Goal: Find specific page/section: Find specific page/section

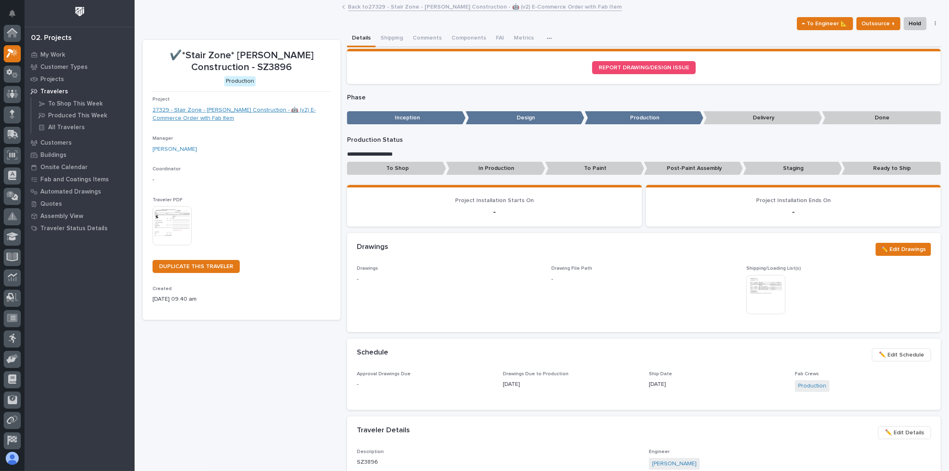
scroll to position [20, 0]
click at [7, 31] on icon at bounding box center [13, 33] width 12 height 9
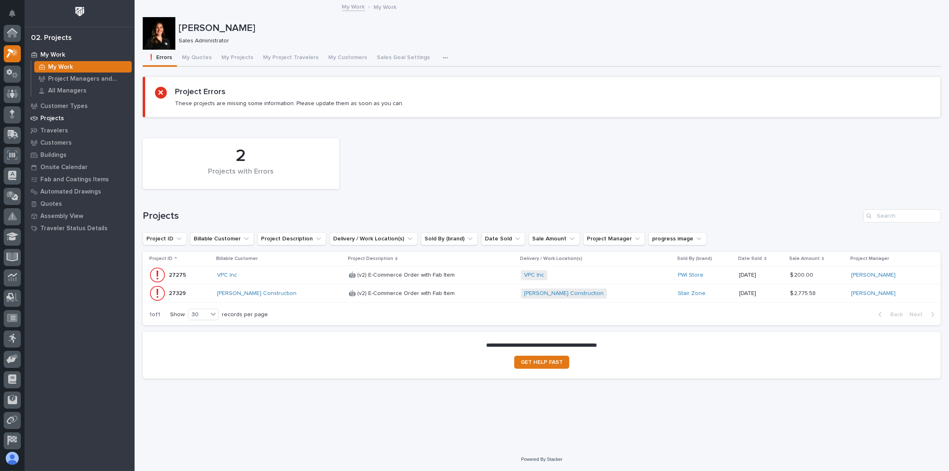
click at [47, 117] on p "Projects" at bounding box center [52, 118] width 24 height 7
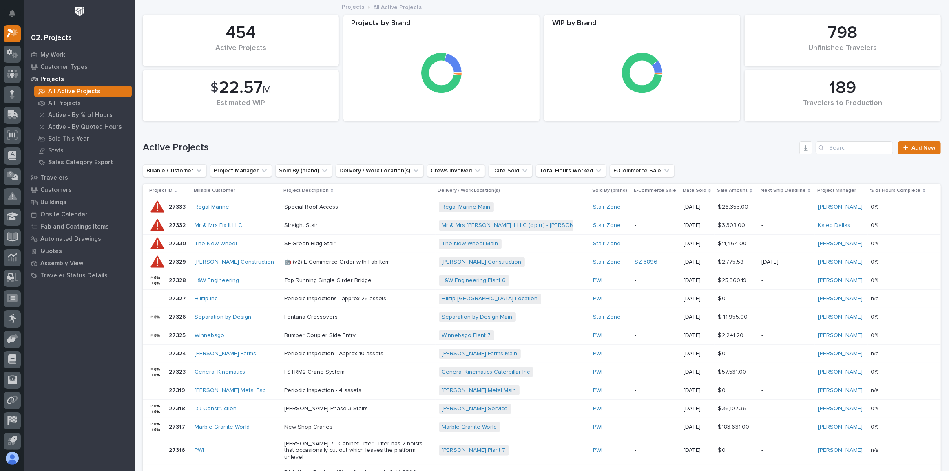
click at [868, 156] on div "Active Projects Add New" at bounding box center [542, 144] width 798 height 39
click at [859, 148] on input "Search" at bounding box center [853, 147] width 77 height 13
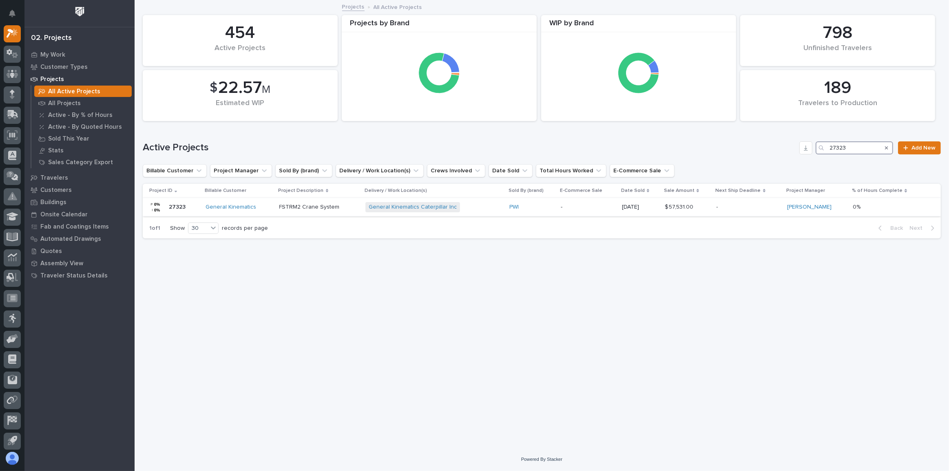
type input "27323"
click at [485, 209] on div "General Kinematics Caterpillar Inc + 0" at bounding box center [433, 207] width 137 height 10
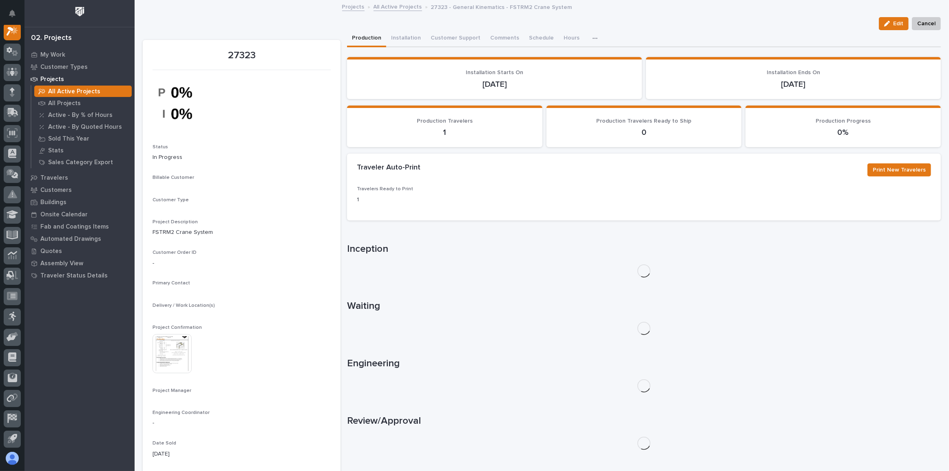
scroll to position [20, 0]
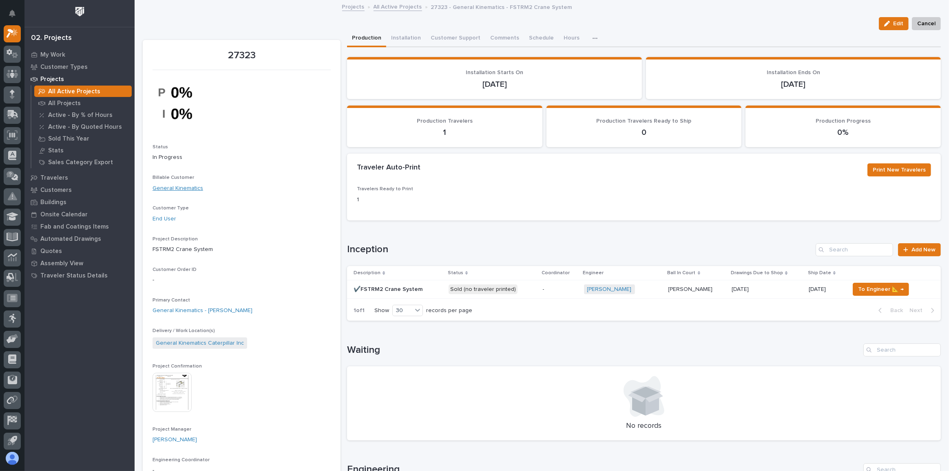
click at [174, 187] on link "General Kinematics" at bounding box center [177, 188] width 51 height 9
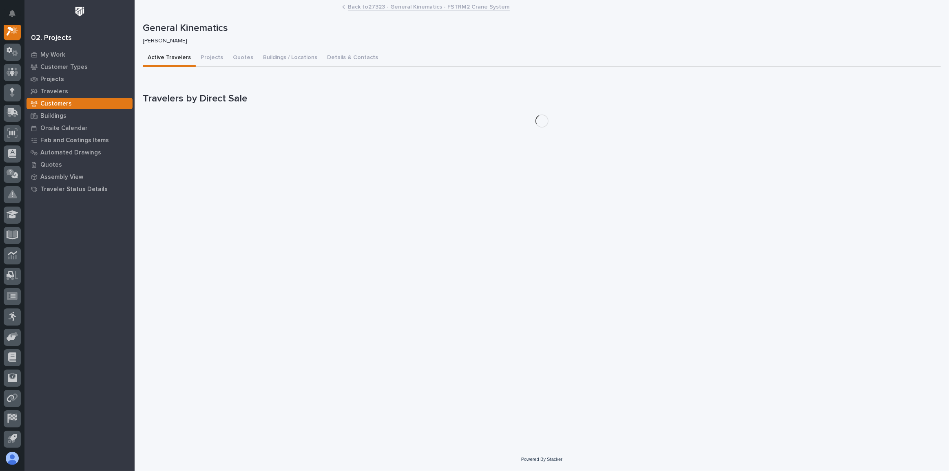
scroll to position [20, 0]
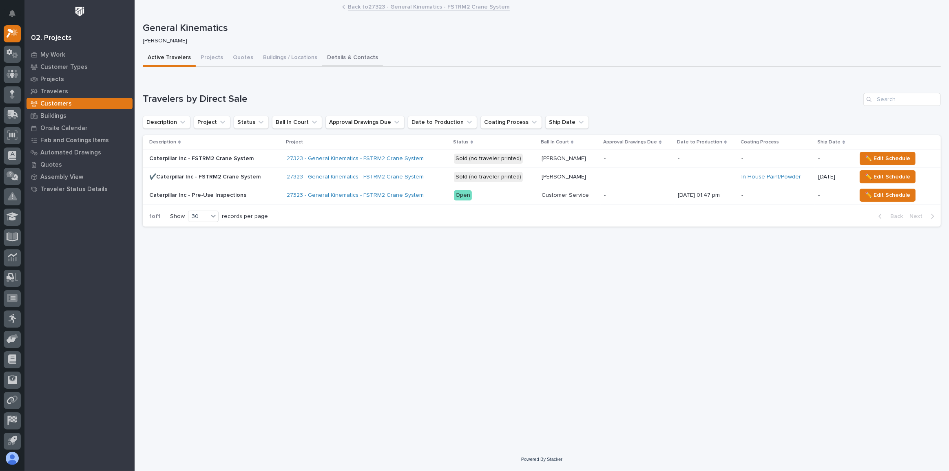
click at [334, 54] on button "Details & Contacts" at bounding box center [352, 58] width 61 height 17
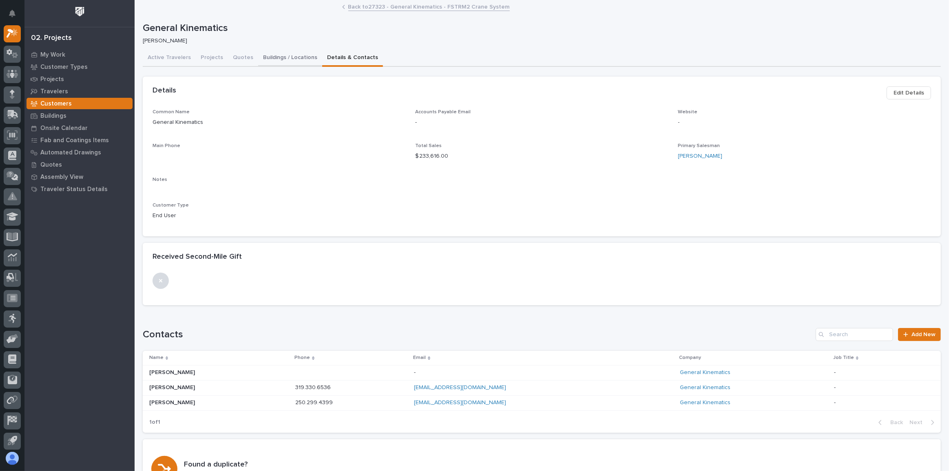
click at [281, 57] on button "Buildings / Locations" at bounding box center [290, 58] width 64 height 17
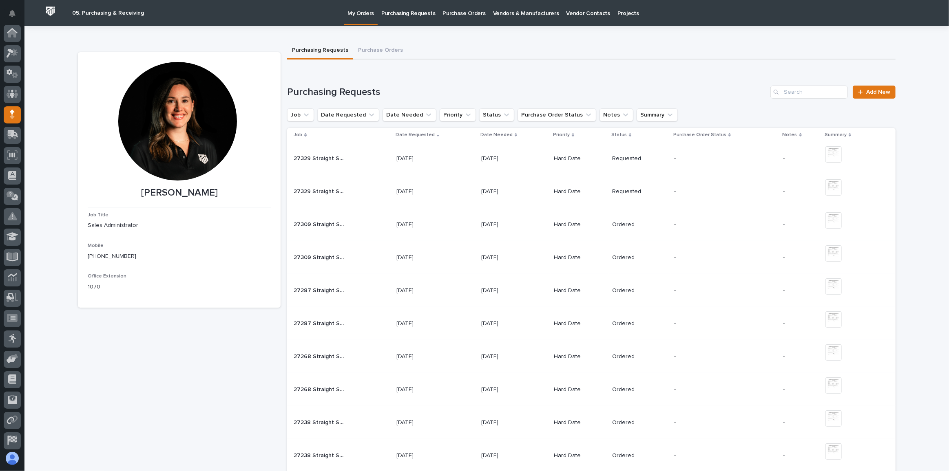
scroll to position [43, 0]
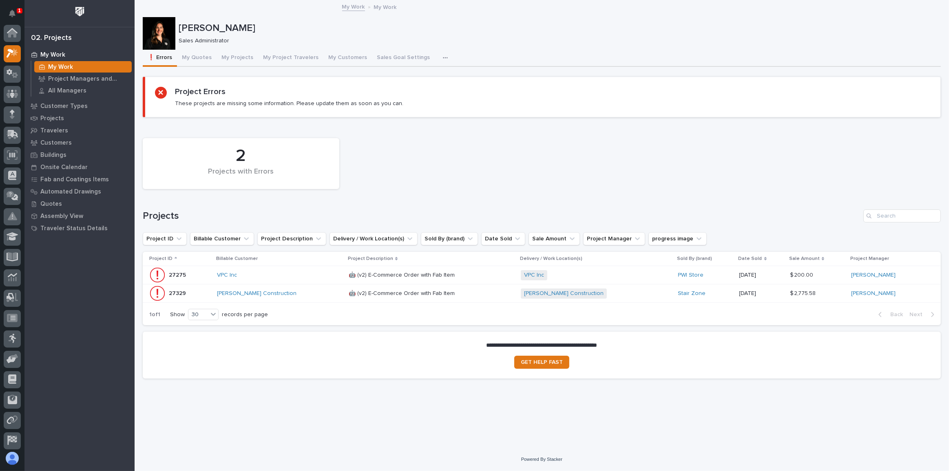
scroll to position [20, 0]
click at [298, 296] on div "[PERSON_NAME] Construction" at bounding box center [279, 293] width 125 height 7
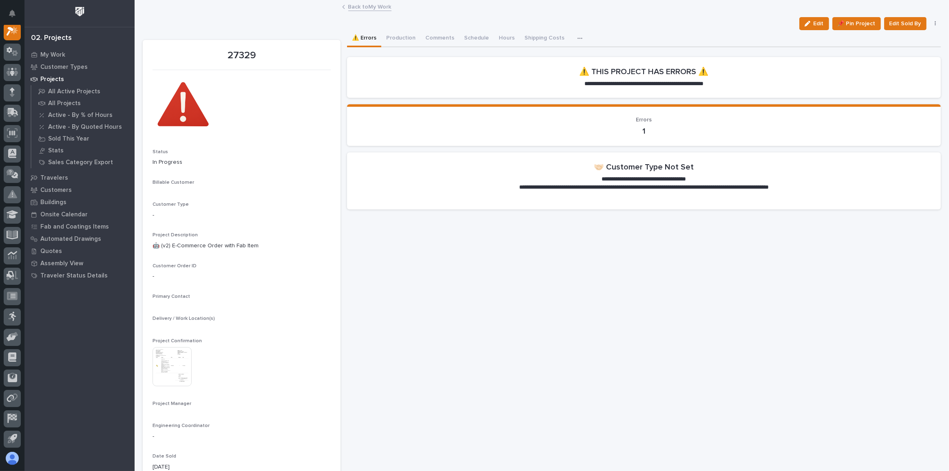
scroll to position [20, 0]
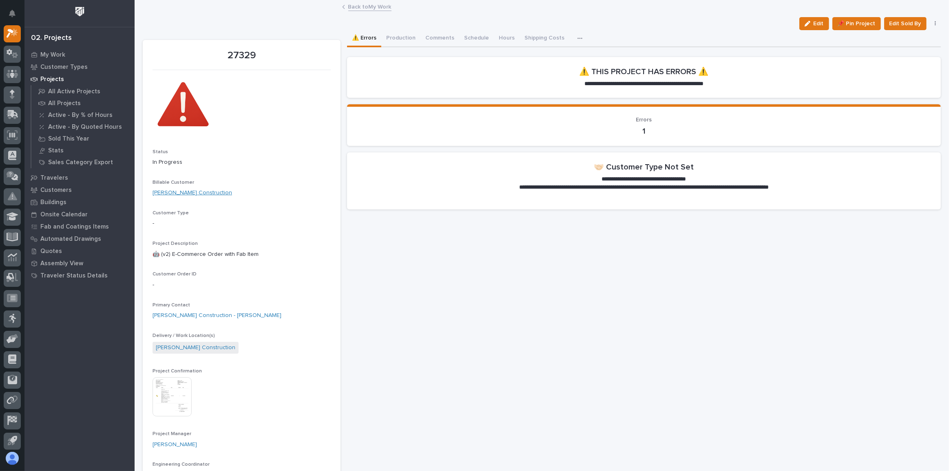
click at [192, 190] on link "[PERSON_NAME] Construction" at bounding box center [192, 193] width 80 height 9
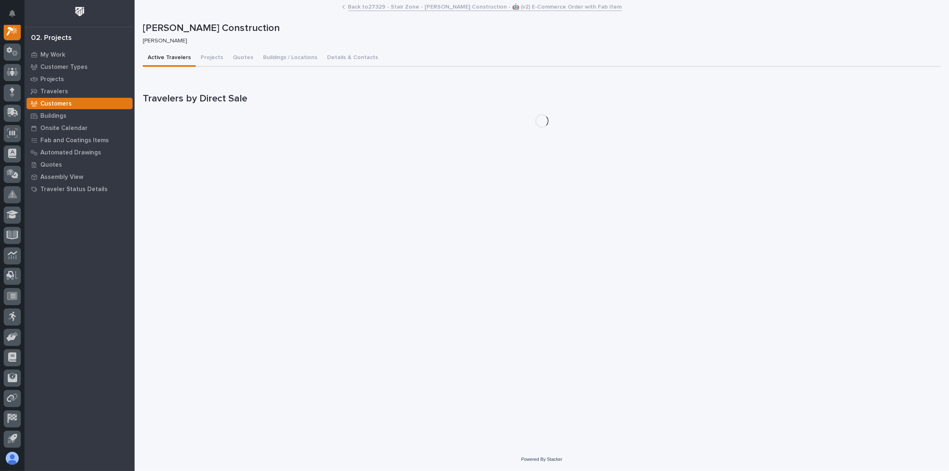
scroll to position [20, 0]
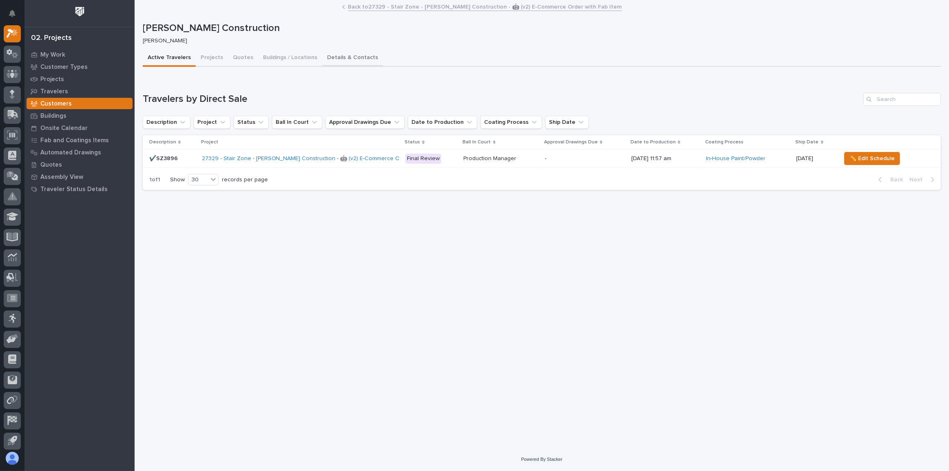
click at [340, 60] on button "Details & Contacts" at bounding box center [352, 58] width 61 height 17
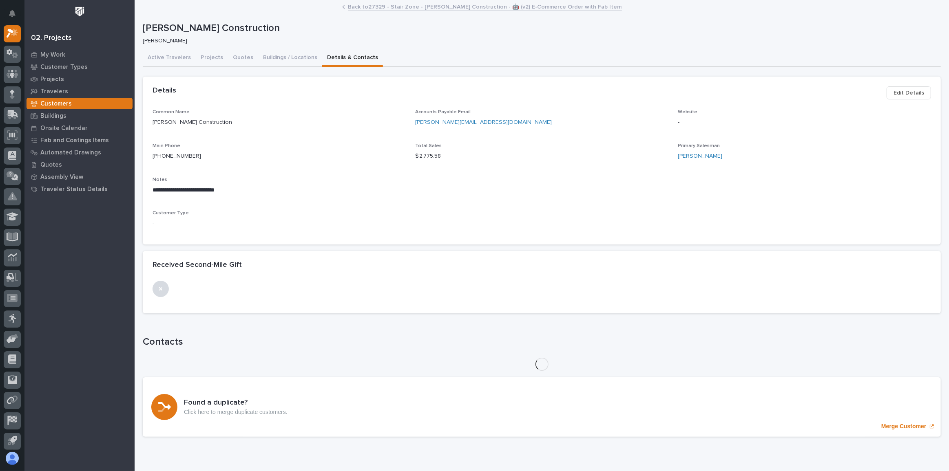
click at [901, 92] on span "Edit Details" at bounding box center [908, 93] width 31 height 10
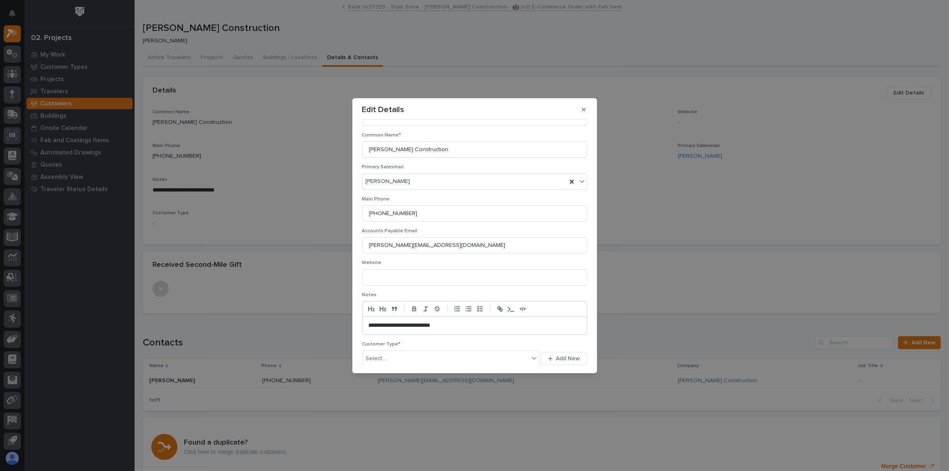
scroll to position [64, 0]
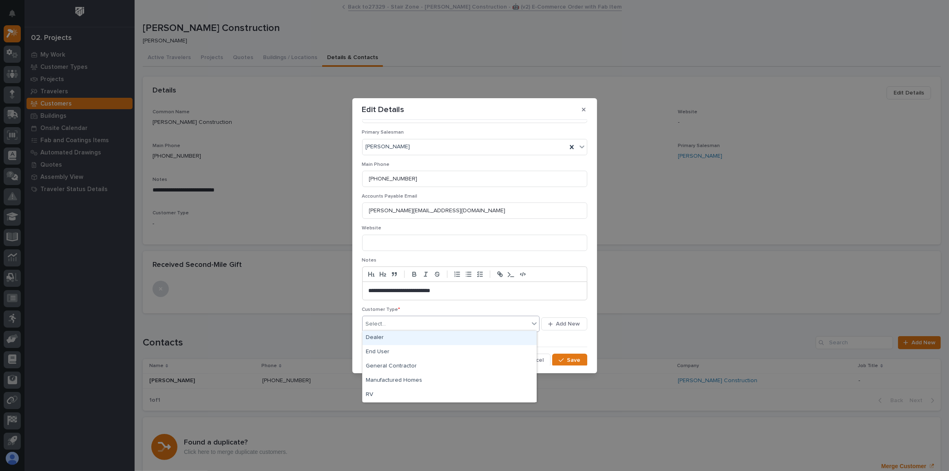
click at [411, 322] on div "Select..." at bounding box center [445, 324] width 167 height 13
click at [385, 368] on div "General Contractor" at bounding box center [449, 367] width 174 height 14
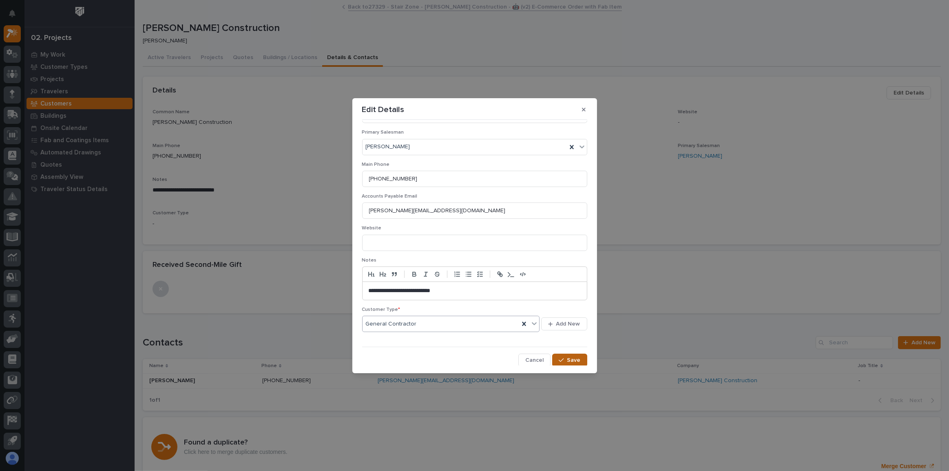
click at [574, 360] on span "Save" at bounding box center [573, 360] width 13 height 7
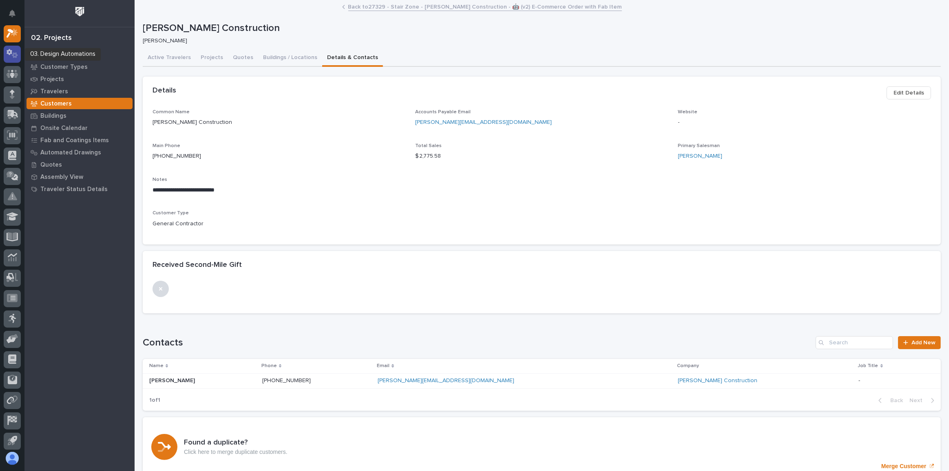
click at [12, 57] on icon at bounding box center [13, 53] width 12 height 9
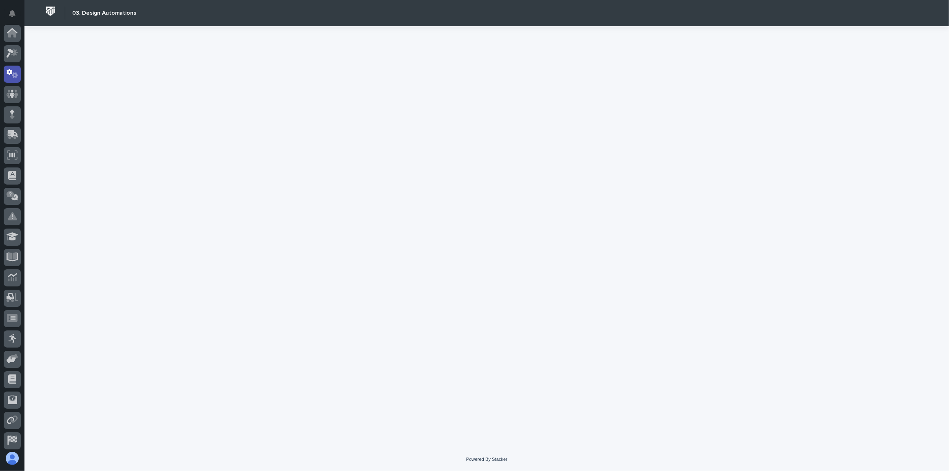
scroll to position [40, 0]
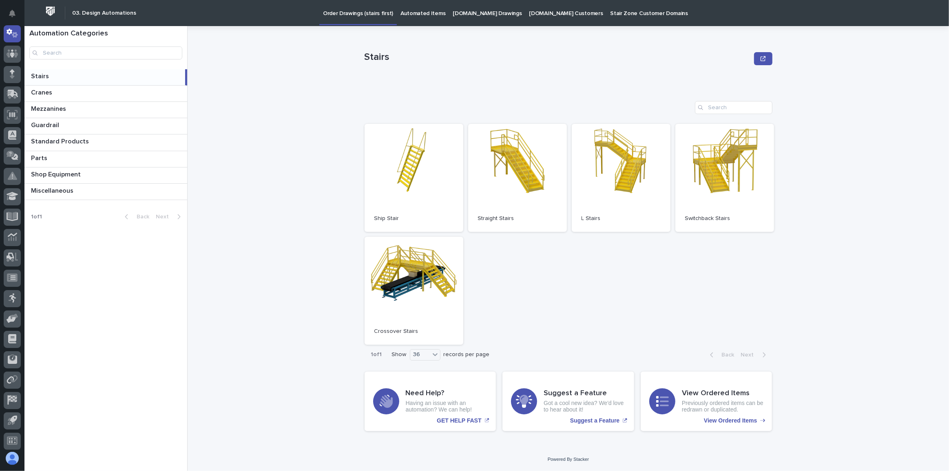
click at [474, 11] on p "[DOMAIN_NAME] Drawings" at bounding box center [487, 8] width 69 height 17
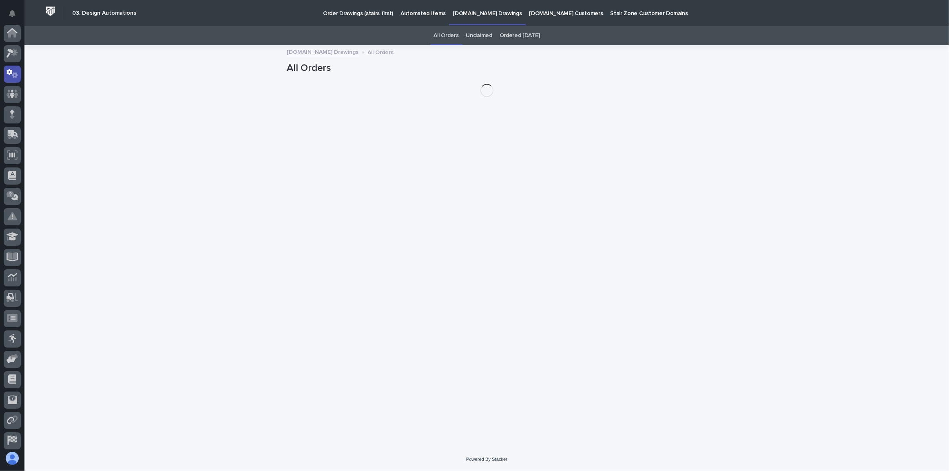
scroll to position [40, 0]
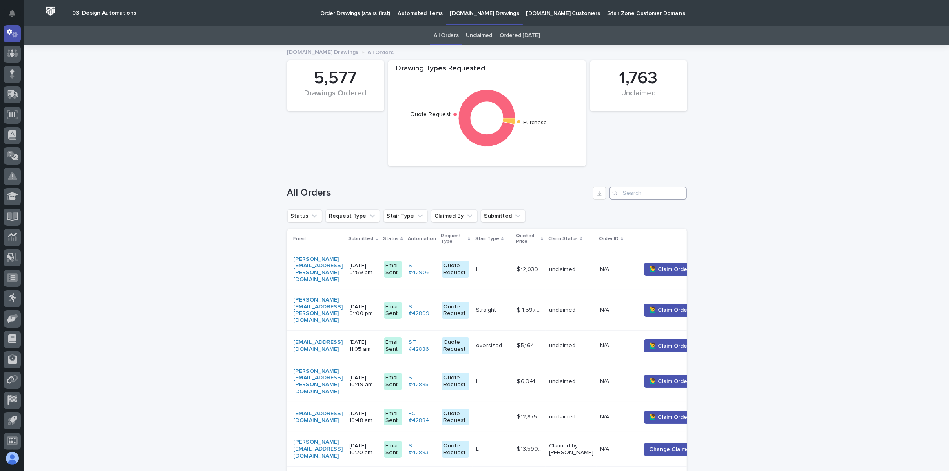
click at [654, 188] on input "Search" at bounding box center [647, 193] width 77 height 13
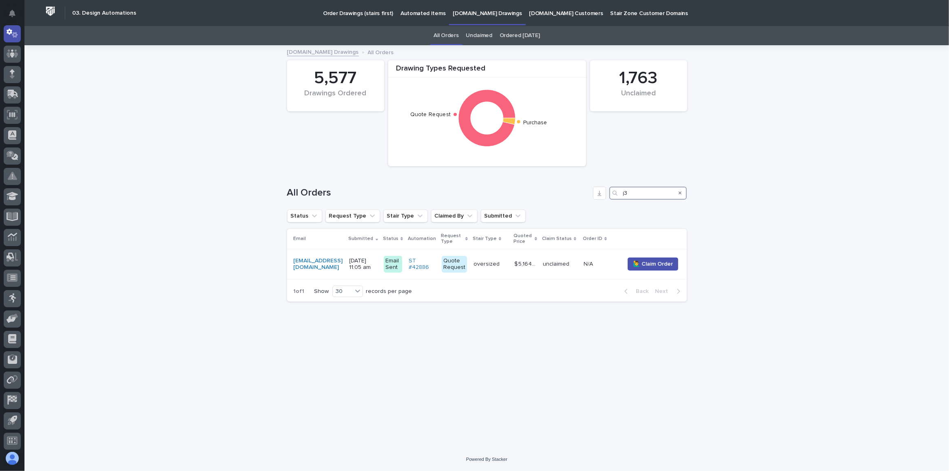
type input "j3"
